Goal: Task Accomplishment & Management: Manage account settings

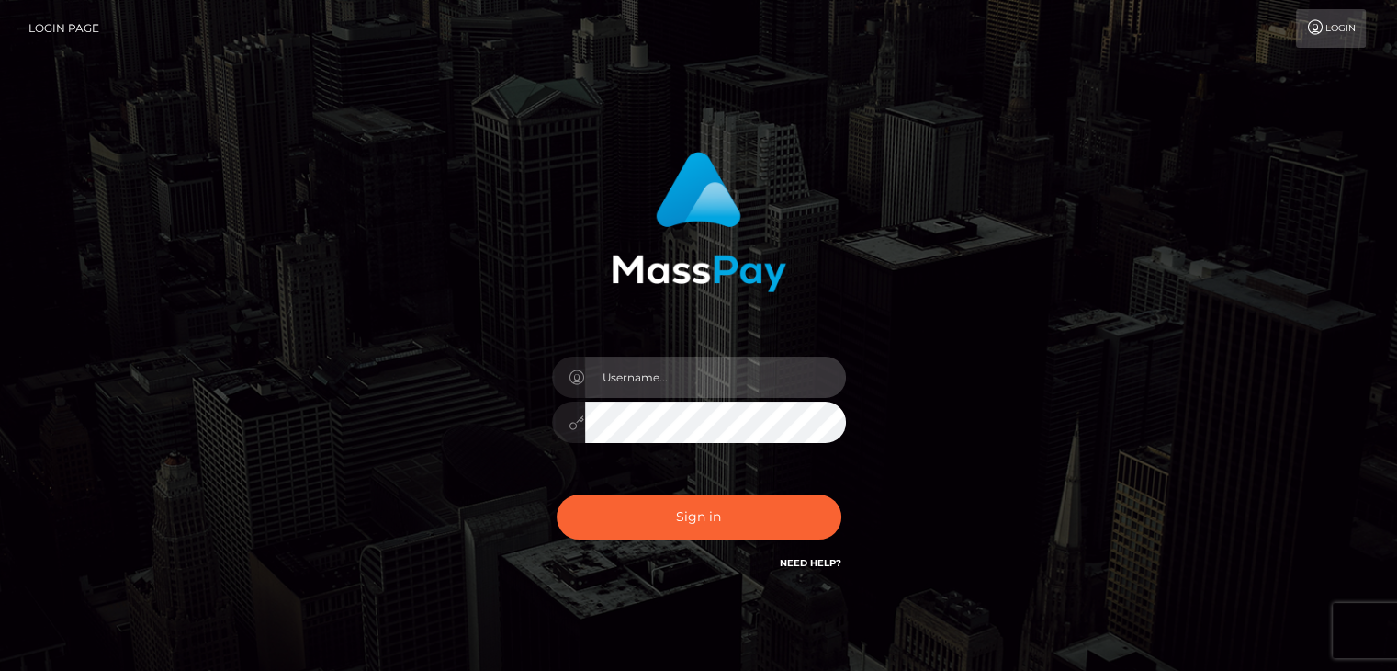
click at [642, 394] on input "text" at bounding box center [715, 376] width 261 height 41
type input "[EMAIL_ADDRESS][DOMAIN_NAME]"
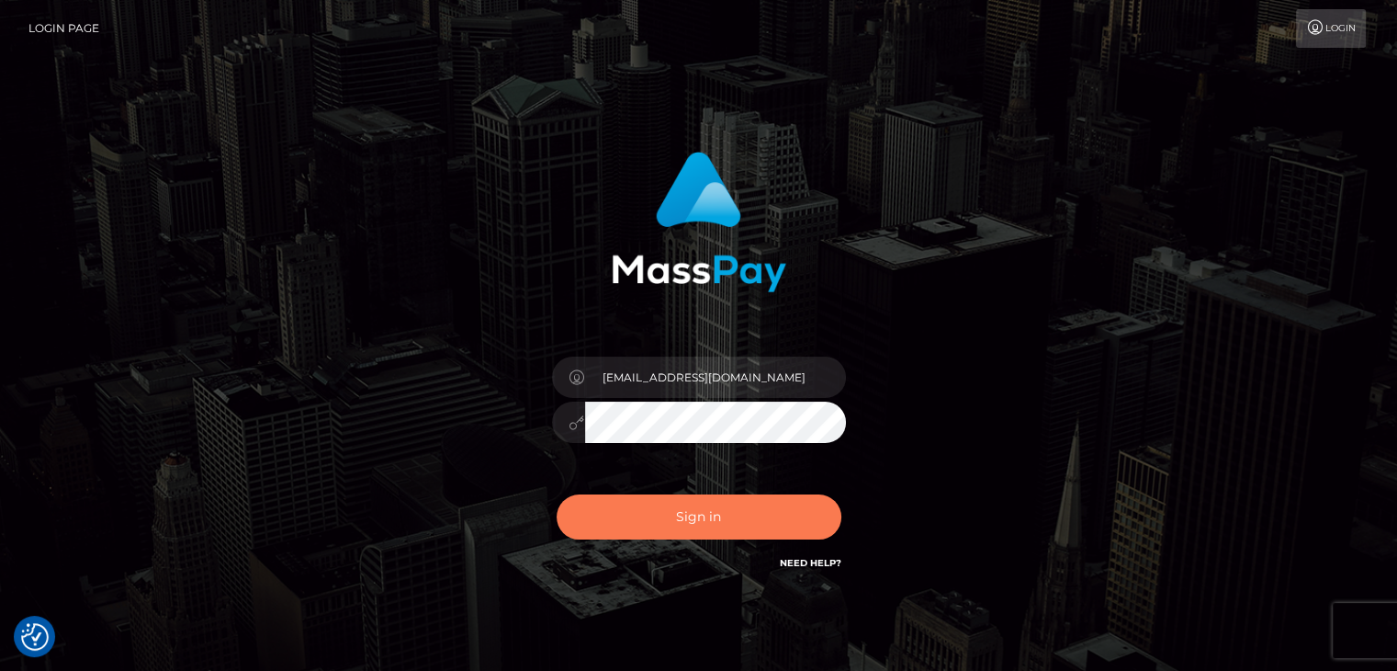
click at [682, 512] on button "Sign in" at bounding box center [699, 516] width 285 height 45
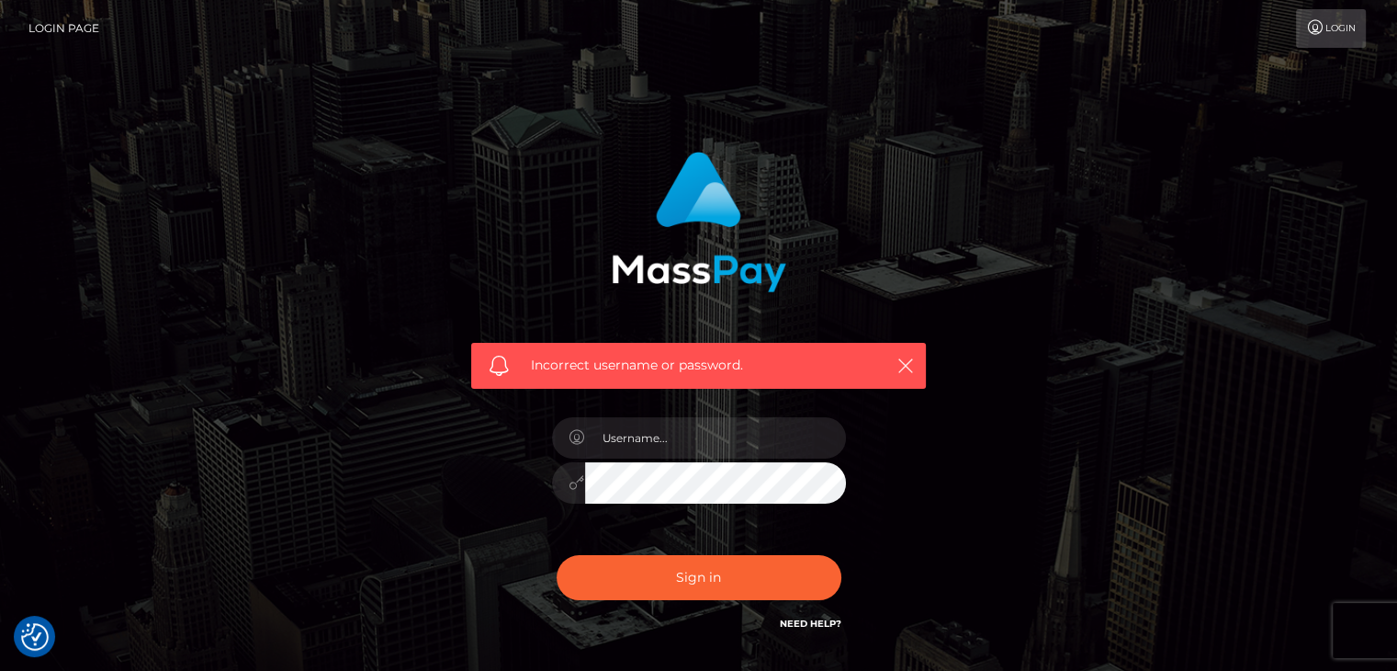
click at [1318, 37] on link "Login" at bounding box center [1331, 28] width 70 height 39
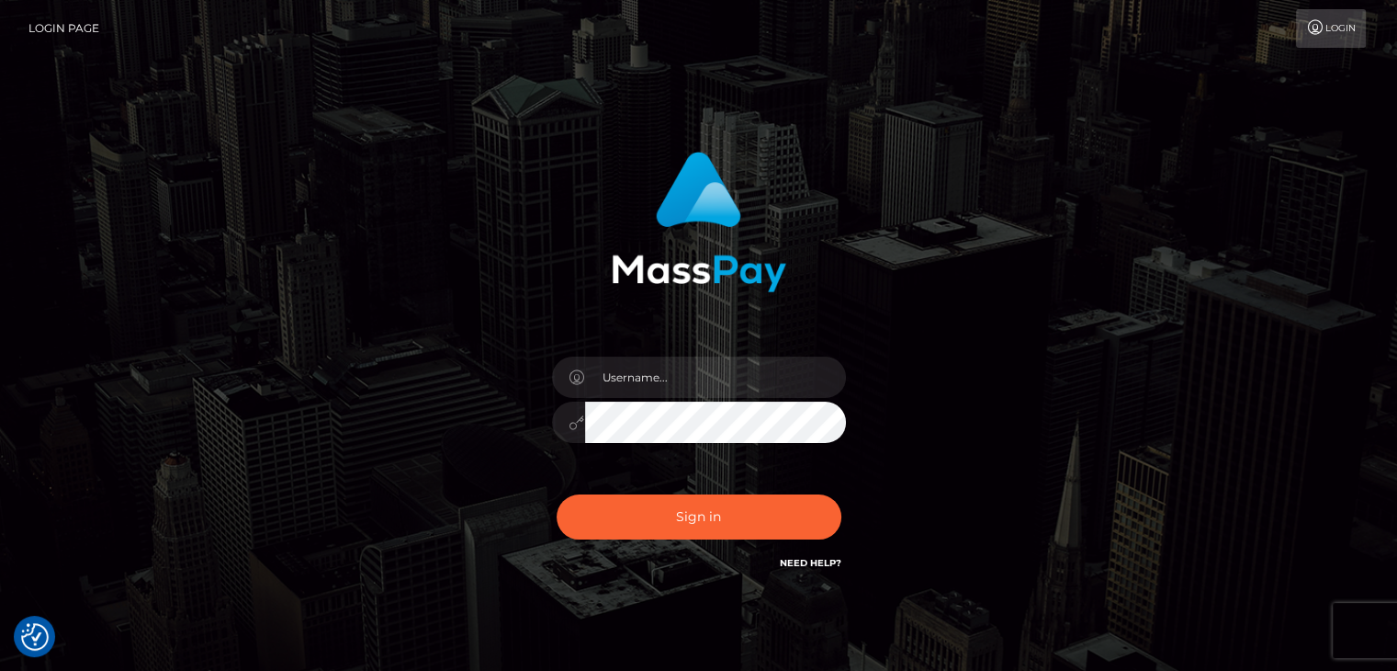
click at [1315, 31] on icon at bounding box center [1315, 27] width 19 height 15
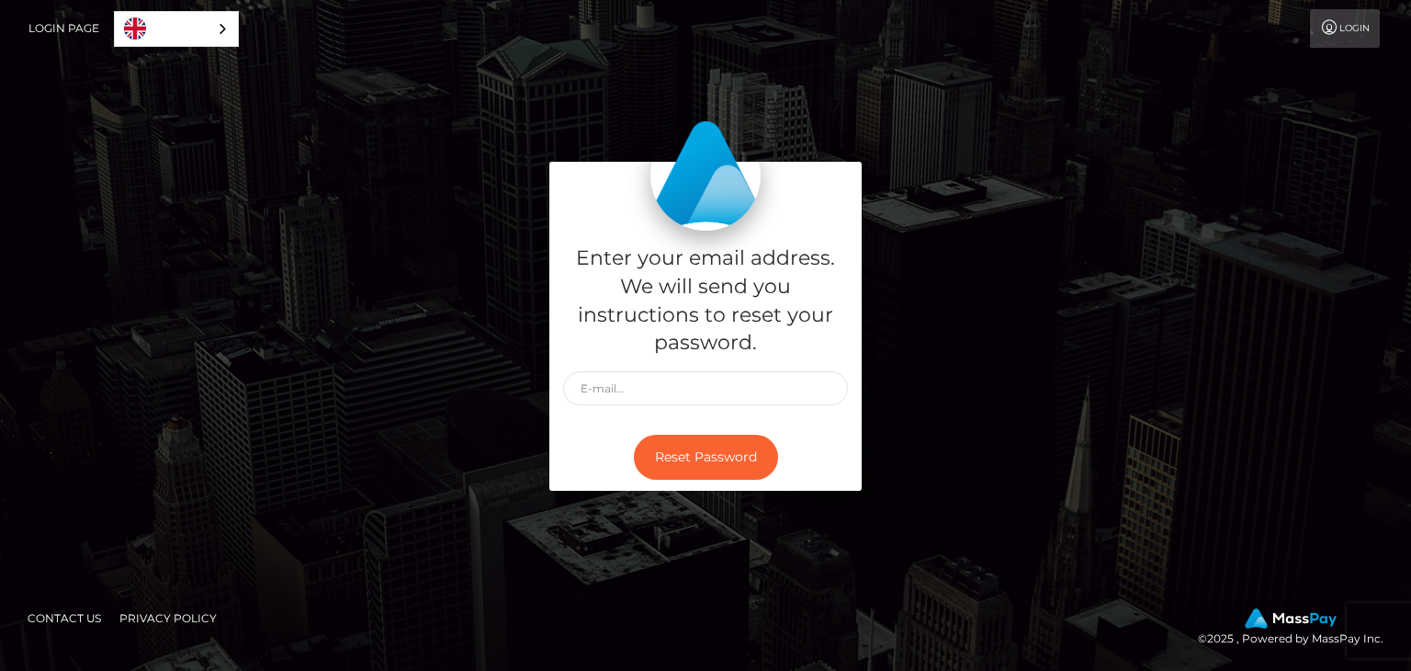
click at [1346, 57] on div "Enter your email address. We will send you instructions to reset your password.…" at bounding box center [705, 335] width 1411 height 623
drag, startPoint x: 1346, startPoint y: 57, endPoint x: 931, endPoint y: 372, distance: 520.5
click at [937, 354] on div "Enter your email address. We will send you instructions to reset your password.…" at bounding box center [705, 335] width 1047 height 347
click at [1363, 33] on link "Login" at bounding box center [1345, 28] width 70 height 39
